Goal: Task Accomplishment & Management: Manage account settings

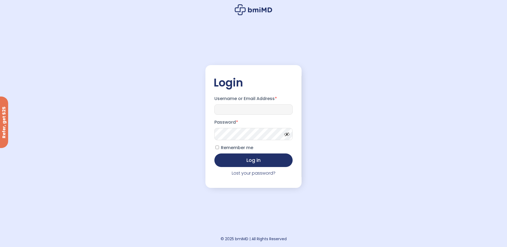
click at [245, 109] on input "Username or Email Address *" at bounding box center [253, 110] width 78 height 10
type input "**********"
click at [244, 175] on link "Lost your password?" at bounding box center [254, 173] width 44 height 6
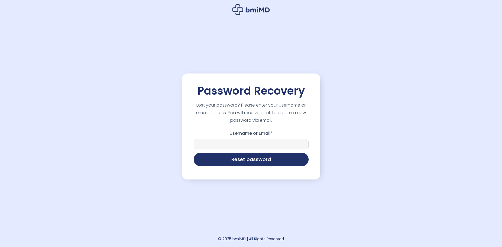
click at [242, 142] on input "Username or Email *" at bounding box center [251, 144] width 115 height 10
type input "**********"
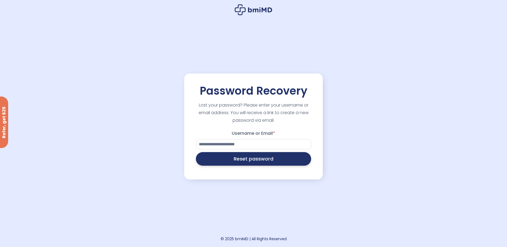
click at [246, 158] on button "Reset password" at bounding box center [253, 159] width 115 height 14
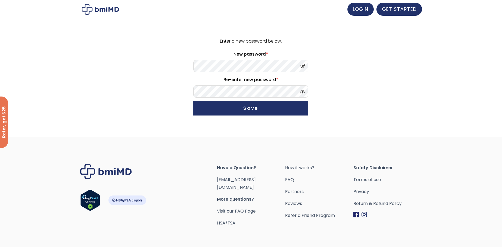
click at [157, 61] on form "Enter a new password below. New password * Re-enter new password * Save" at bounding box center [251, 77] width 335 height 81
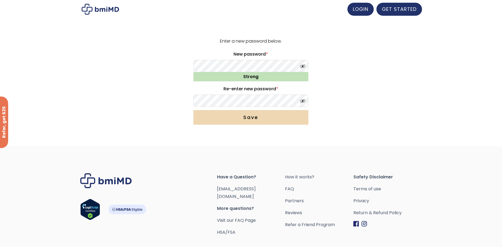
click at [247, 118] on button "Save" at bounding box center [251, 117] width 115 height 15
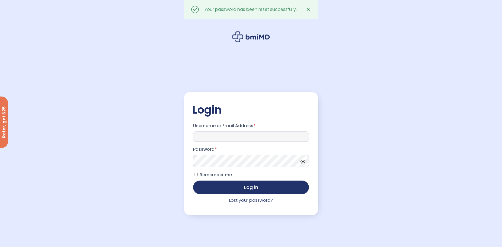
click at [234, 134] on input "Username or Email Address *" at bounding box center [251, 137] width 116 height 10
type input "**********"
click at [217, 175] on span "Remember me" at bounding box center [216, 175] width 32 height 6
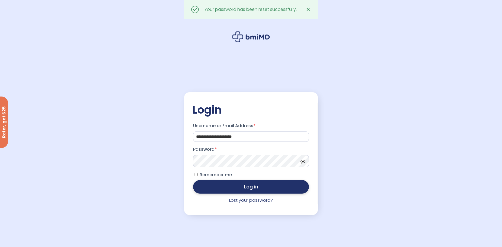
click at [223, 185] on button "Log in" at bounding box center [251, 187] width 116 height 14
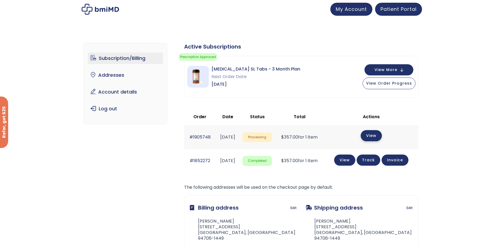
click at [373, 134] on link "View" at bounding box center [371, 135] width 21 height 11
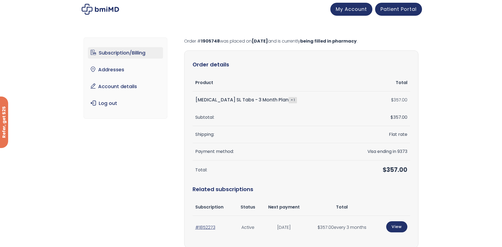
click at [110, 53] on link "Subscription/Billing" at bounding box center [125, 52] width 75 height 11
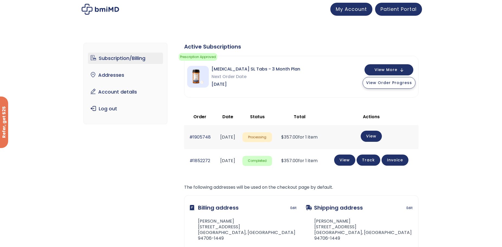
click at [390, 84] on span "View Order Progress" at bounding box center [389, 82] width 46 height 5
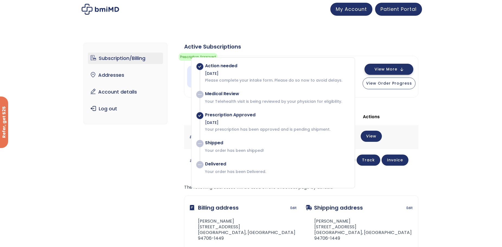
click at [384, 68] on span "View More" at bounding box center [386, 70] width 23 height 4
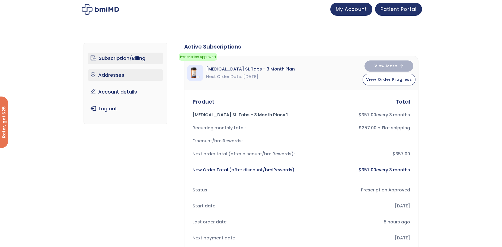
click at [113, 74] on link "Addresses" at bounding box center [125, 74] width 75 height 11
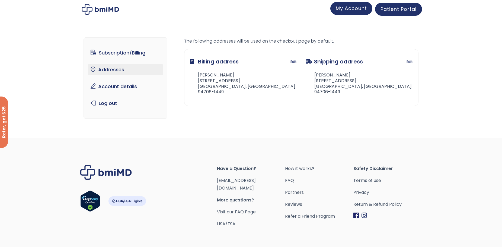
click at [354, 10] on span "My Account" at bounding box center [351, 8] width 31 height 7
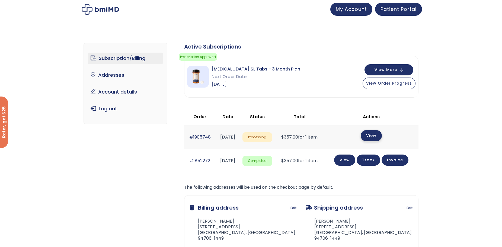
click at [381, 138] on link "View" at bounding box center [371, 135] width 21 height 11
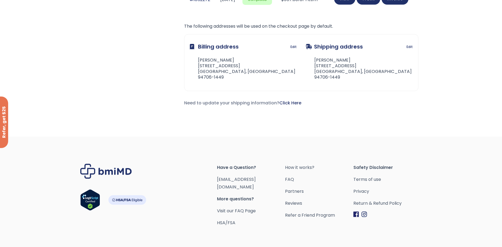
scroll to position [163, 0]
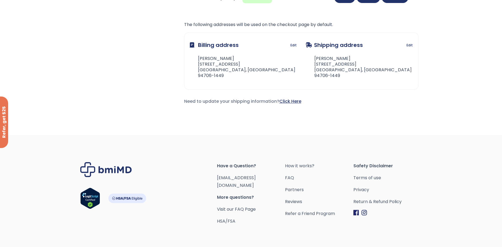
click at [294, 103] on link "Click Here" at bounding box center [291, 101] width 22 height 6
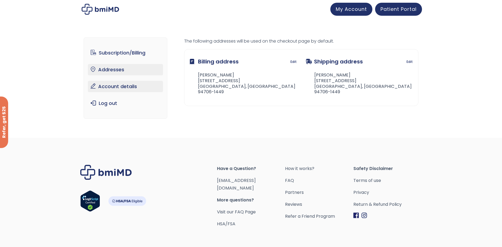
click at [107, 85] on link "Account details" at bounding box center [125, 86] width 75 height 11
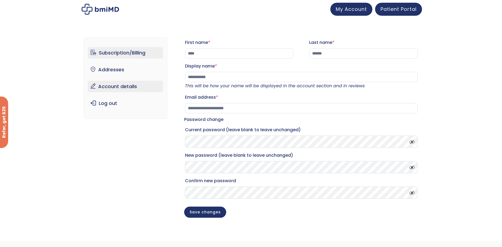
click at [123, 53] on link "Subscription/Billing" at bounding box center [125, 52] width 75 height 11
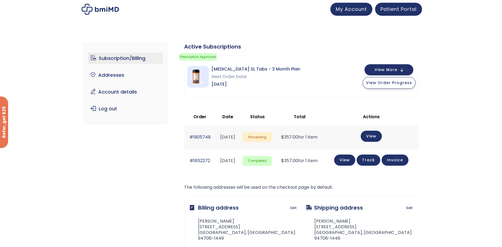
click at [382, 84] on span "View Order Progress" at bounding box center [389, 82] width 46 height 5
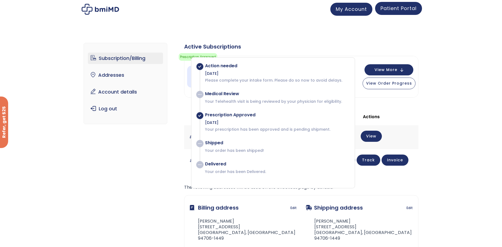
click at [403, 7] on span "Patient Portal" at bounding box center [399, 8] width 36 height 7
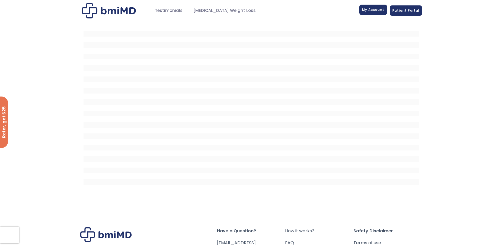
click at [380, 11] on span "My Account" at bounding box center [373, 9] width 22 height 5
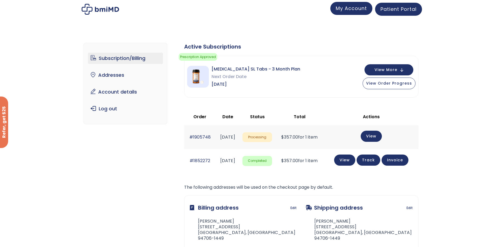
click at [349, 11] on span "My Account" at bounding box center [351, 8] width 31 height 7
click at [399, 76] on div "View More View Order Progress" at bounding box center [389, 76] width 53 height 25
click at [400, 69] on button "View More" at bounding box center [389, 69] width 49 height 11
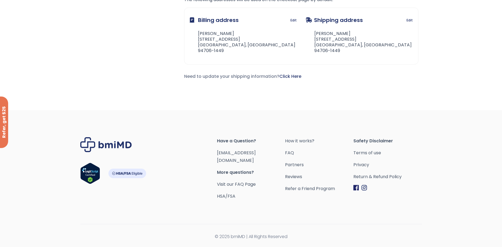
scroll to position [190, 0]
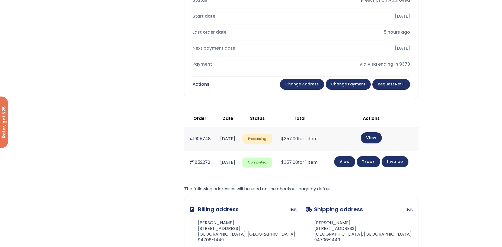
click at [271, 139] on span "Processing" at bounding box center [258, 139] width 30 height 10
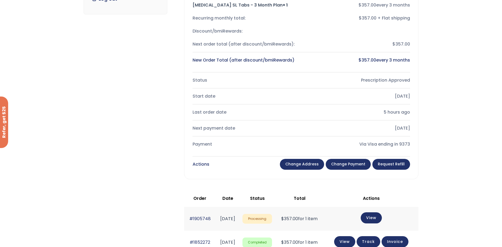
scroll to position [109, 0]
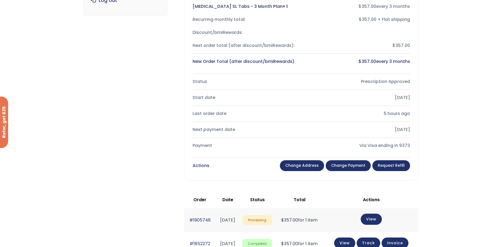
click at [363, 166] on link "Change payment" at bounding box center [348, 165] width 45 height 11
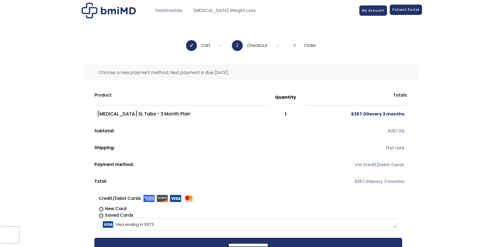
click at [405, 10] on span "Patient Portal" at bounding box center [406, 9] width 27 height 5
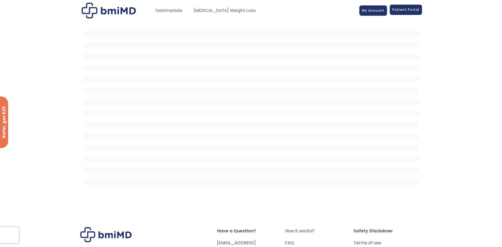
click at [413, 9] on span "Patient Portal" at bounding box center [406, 9] width 27 height 5
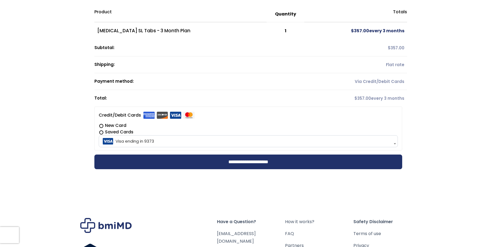
scroll to position [157, 0]
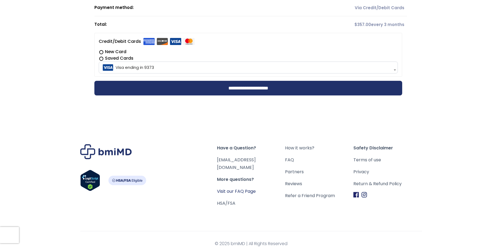
click at [243, 188] on link "Visit our FAQ Page" at bounding box center [236, 191] width 39 height 6
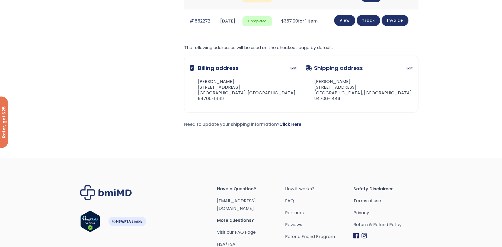
scroll to position [18, 0]
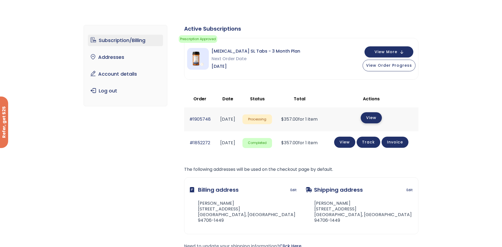
click at [380, 115] on link "View" at bounding box center [371, 117] width 21 height 11
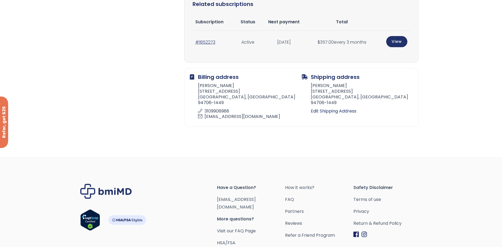
scroll to position [190, 0]
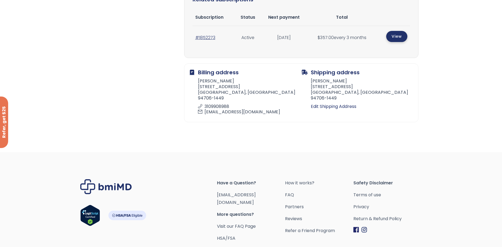
click at [400, 33] on link "View" at bounding box center [397, 36] width 21 height 11
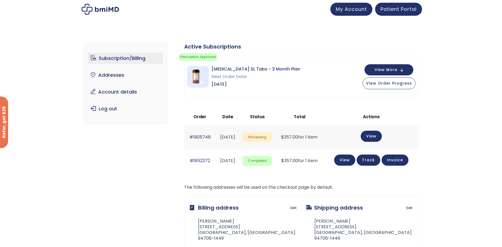
click at [270, 138] on span "Processing" at bounding box center [258, 137] width 30 height 10
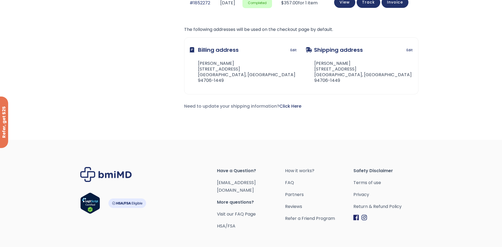
scroll to position [181, 0]
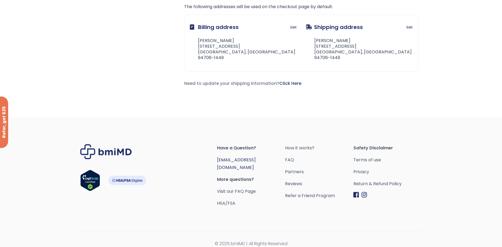
click at [237, 159] on link "[EMAIL_ADDRESS][DOMAIN_NAME]" at bounding box center [236, 164] width 39 height 14
click at [229, 200] on link "HSA/FSA" at bounding box center [226, 203] width 18 height 6
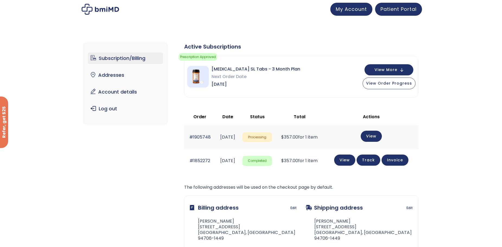
click at [121, 57] on link "Subscription/Billing" at bounding box center [125, 58] width 75 height 11
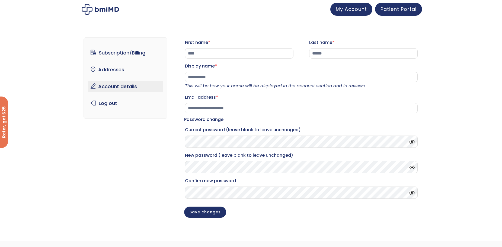
click at [413, 143] on span at bounding box center [411, 141] width 8 height 4
click at [465, 115] on div "**********" at bounding box center [251, 134] width 502 height 214
click at [107, 56] on link "Subscription/Billing" at bounding box center [125, 52] width 75 height 11
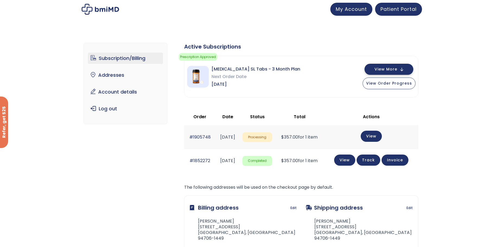
click at [384, 70] on span "View More" at bounding box center [386, 70] width 23 height 4
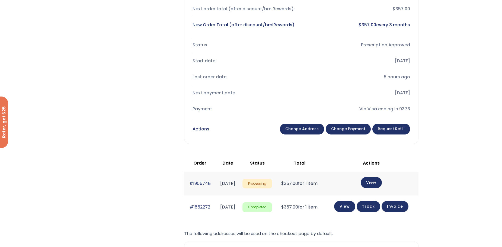
scroll to position [136, 0]
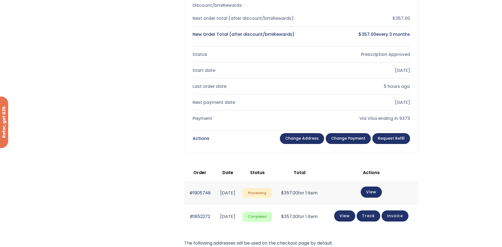
click at [348, 137] on link "Change payment" at bounding box center [348, 138] width 45 height 11
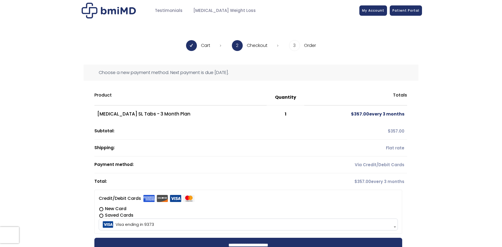
click at [116, 208] on label "New Card" at bounding box center [248, 209] width 299 height 7
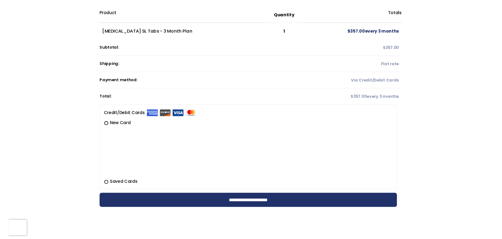
scroll to position [85, 0]
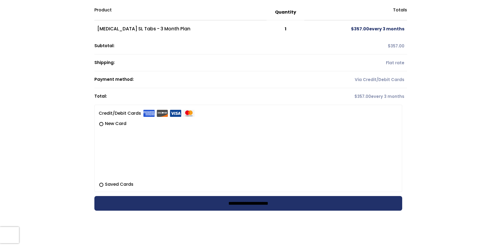
click at [160, 202] on input "**********" at bounding box center [248, 203] width 308 height 15
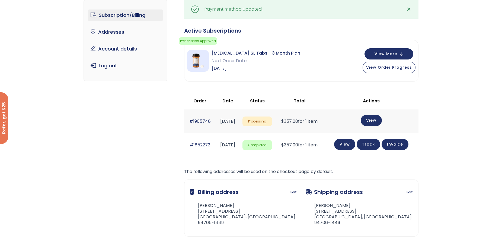
scroll to position [27, 0]
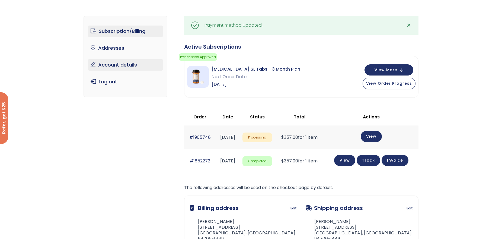
click at [110, 66] on link "Account details" at bounding box center [125, 64] width 75 height 11
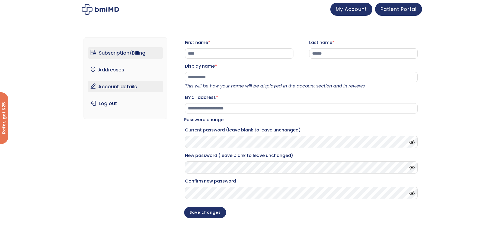
click at [112, 58] on link "Subscription/Billing" at bounding box center [125, 52] width 75 height 11
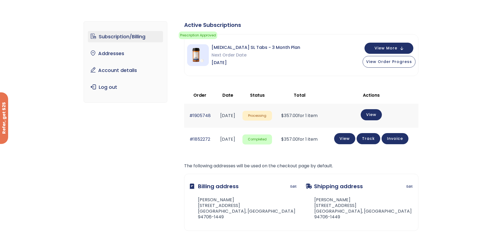
scroll to position [27, 0]
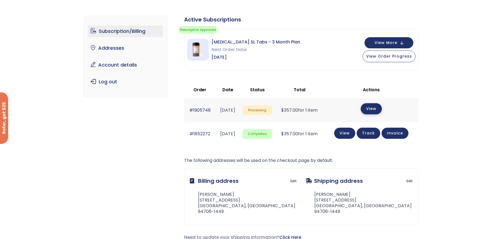
click at [378, 109] on link "View" at bounding box center [371, 108] width 21 height 11
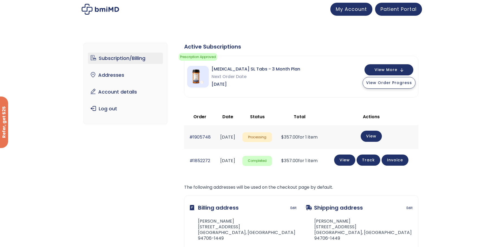
click at [391, 84] on span "View Order Progress" at bounding box center [389, 82] width 46 height 5
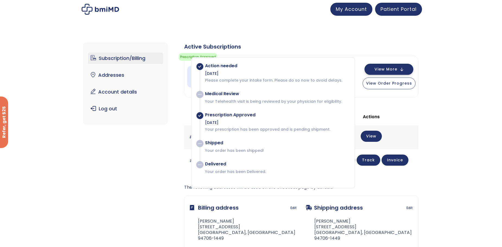
click at [394, 69] on span "View More" at bounding box center [386, 70] width 23 height 4
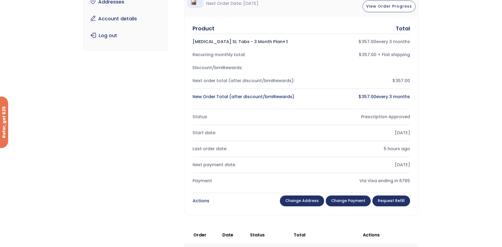
scroll to position [81, 0]
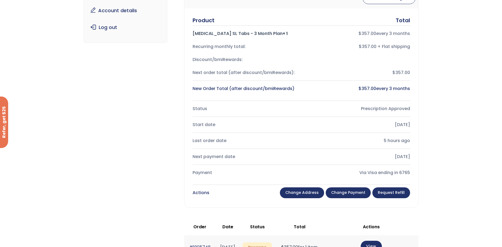
click at [352, 192] on link "Change payment" at bounding box center [348, 193] width 45 height 11
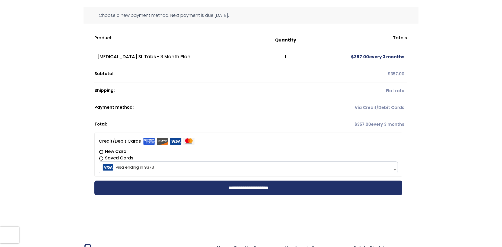
scroll to position [54, 0]
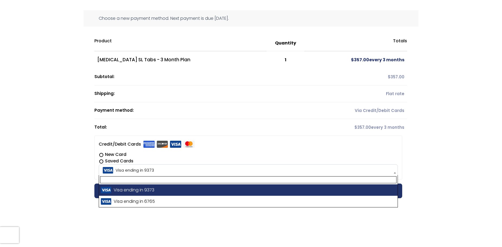
click at [144, 170] on span "Visa ending in 9373" at bounding box center [248, 170] width 296 height 11
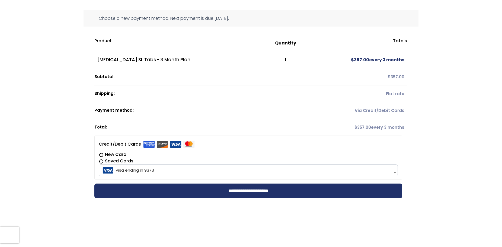
click at [142, 170] on span "Visa ending in 9373" at bounding box center [248, 170] width 296 height 11
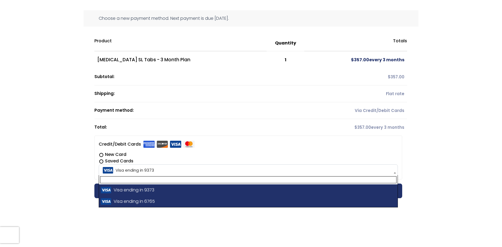
select select "**********"
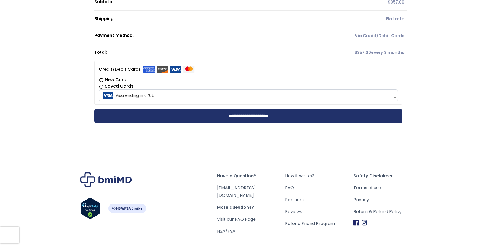
scroll to position [136, 0]
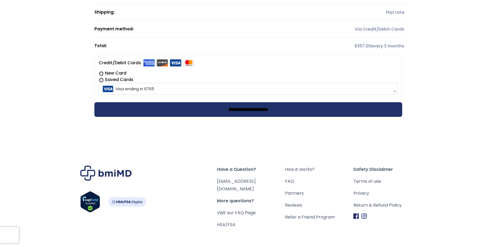
click at [135, 112] on input "**********" at bounding box center [248, 109] width 308 height 15
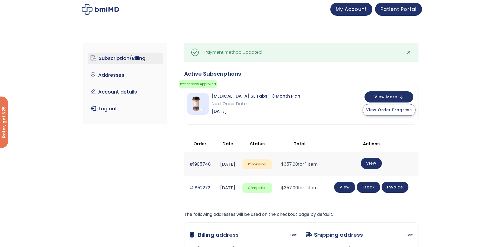
click at [375, 109] on span "View Order Progress" at bounding box center [389, 109] width 46 height 5
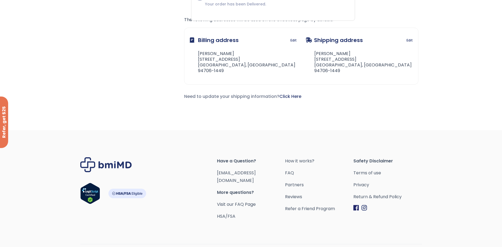
scroll to position [208, 0]
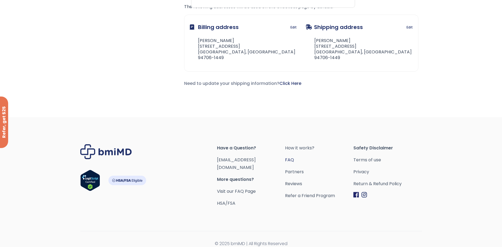
click at [290, 159] on link "FAQ" at bounding box center [319, 160] width 68 height 8
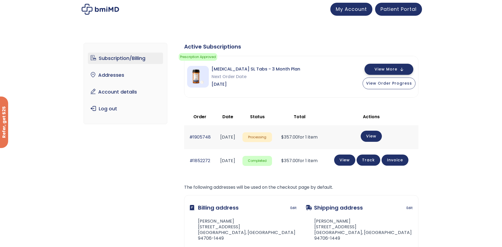
click at [400, 74] on button "View More" at bounding box center [389, 69] width 49 height 11
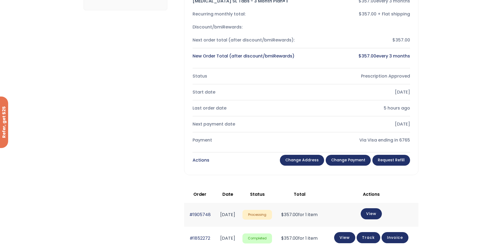
scroll to position [128, 0]
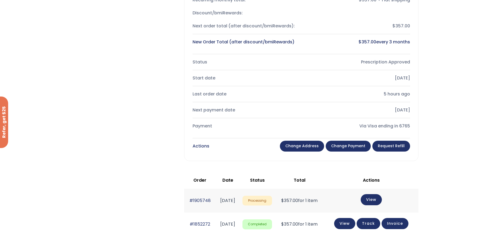
click at [393, 147] on link "Request Refill" at bounding box center [392, 146] width 38 height 11
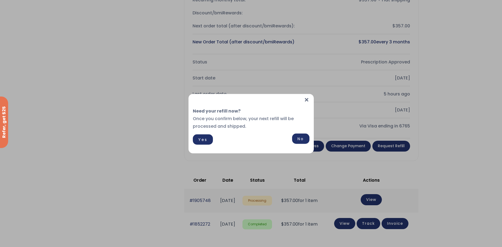
click at [302, 140] on link "No" at bounding box center [300, 139] width 17 height 10
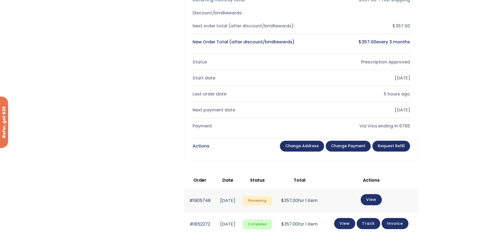
click at [359, 146] on link "Change payment" at bounding box center [348, 146] width 45 height 11
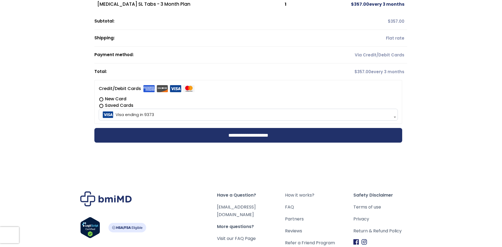
scroll to position [76, 0]
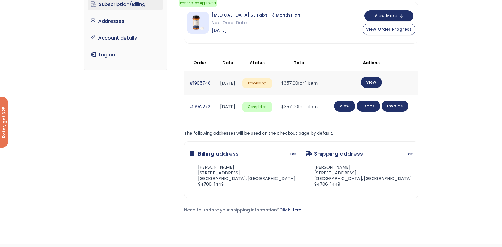
scroll to position [54, 0]
click at [399, 16] on button "View More" at bounding box center [389, 15] width 49 height 11
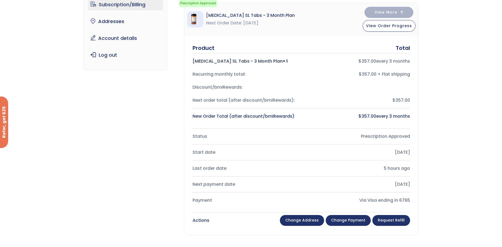
click at [385, 135] on div "Prescription Approved" at bounding box center [358, 137] width 105 height 8
click at [396, 199] on div "Via Visa ending in 6765" at bounding box center [358, 201] width 105 height 8
click at [399, 181] on div "[DATE]" at bounding box center [358, 185] width 105 height 8
click at [397, 165] on div "5 hours ago" at bounding box center [358, 169] width 105 height 8
click at [396, 151] on div "[DATE]" at bounding box center [358, 153] width 105 height 8
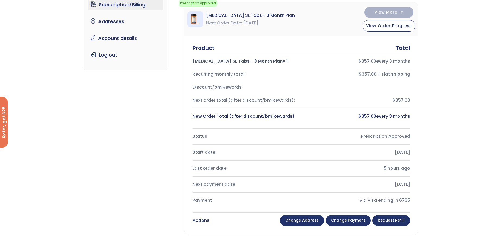
click at [393, 133] on div "Prescription Approved" at bounding box center [358, 137] width 105 height 8
click at [378, 92] on div "Discount/bmiRewards:" at bounding box center [302, 87] width 218 height 13
click at [377, 62] on div "$ 357.00 every 3 months" at bounding box center [358, 62] width 105 height 8
click at [374, 77] on div "$357.00 + Flat shipping" at bounding box center [358, 75] width 105 height 8
click at [395, 53] on div at bounding box center [302, 53] width 218 height 0
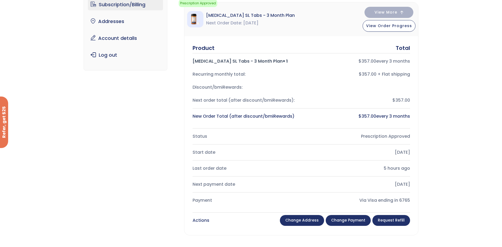
click at [402, 45] on div "Total" at bounding box center [403, 48] width 14 height 8
click at [199, 223] on div "Actions" at bounding box center [201, 221] width 17 height 8
click at [295, 224] on link "Change address" at bounding box center [302, 220] width 44 height 11
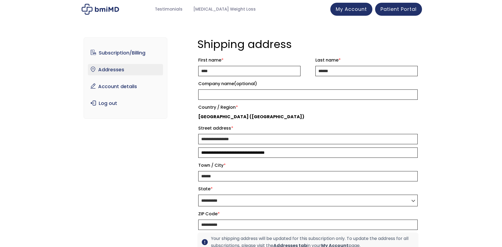
select select "**"
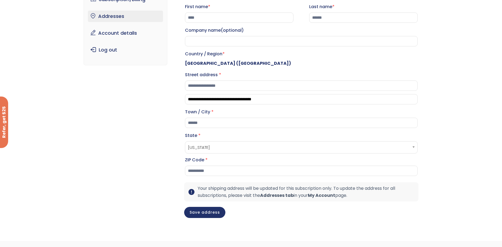
scroll to position [54, 0]
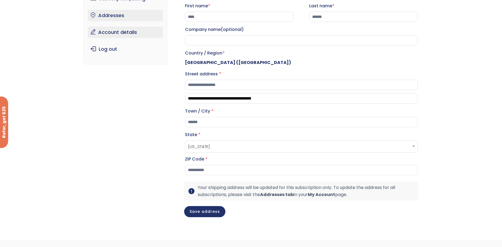
click at [106, 34] on link "Account details" at bounding box center [125, 32] width 75 height 11
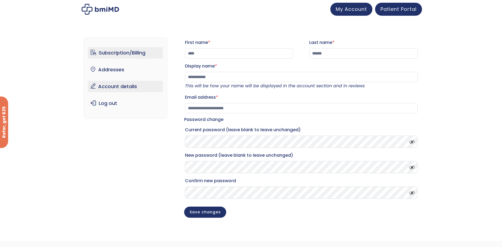
click at [108, 53] on link "Subscription/Billing" at bounding box center [125, 52] width 75 height 11
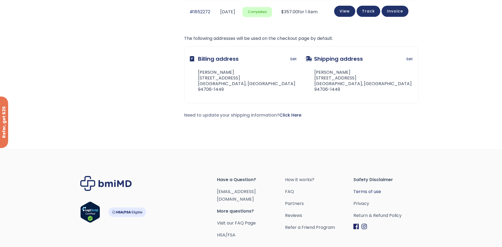
scroll to position [163, 0]
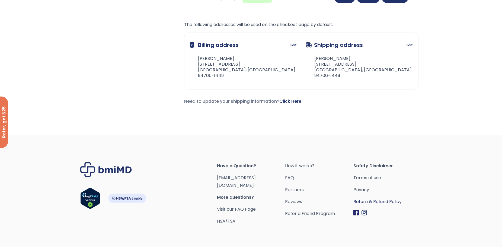
click at [374, 202] on link "Return & Refund Policy" at bounding box center [388, 202] width 68 height 8
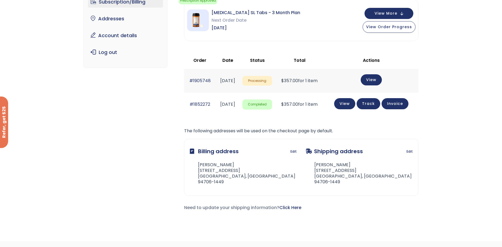
scroll to position [18, 0]
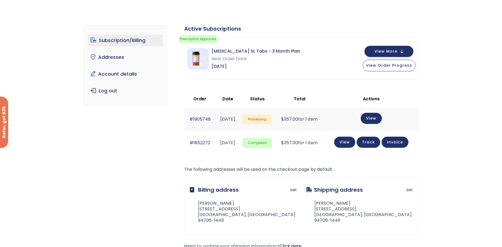
click at [405, 51] on button "View More" at bounding box center [389, 51] width 49 height 11
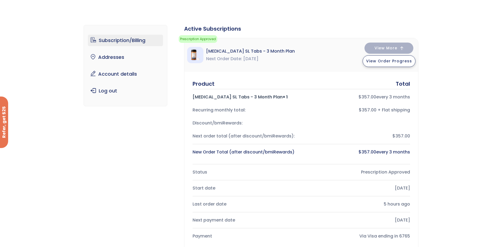
click at [389, 61] on span "View Order Progress" at bounding box center [389, 60] width 46 height 5
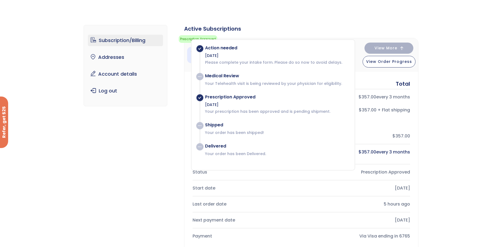
click at [236, 151] on p "Your order has been Delivered." at bounding box center [277, 153] width 144 height 5
click at [219, 47] on div "Action needed" at bounding box center [277, 47] width 144 height 5
click at [217, 78] on div "Medical Review" at bounding box center [277, 75] width 144 height 5
click at [222, 97] on div "Prescription Approved" at bounding box center [277, 96] width 144 height 5
click at [228, 131] on p "Your order has been shipped!" at bounding box center [277, 132] width 144 height 5
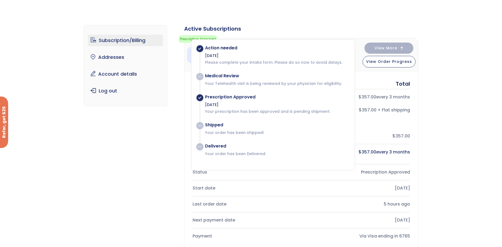
click at [238, 154] on p "Your order has been Delivered." at bounding box center [277, 153] width 144 height 5
click at [112, 72] on link "Account details" at bounding box center [125, 73] width 75 height 11
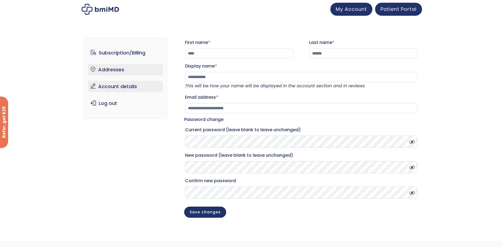
click at [110, 70] on link "Addresses" at bounding box center [125, 69] width 75 height 11
